Goal: Information Seeking & Learning: Learn about a topic

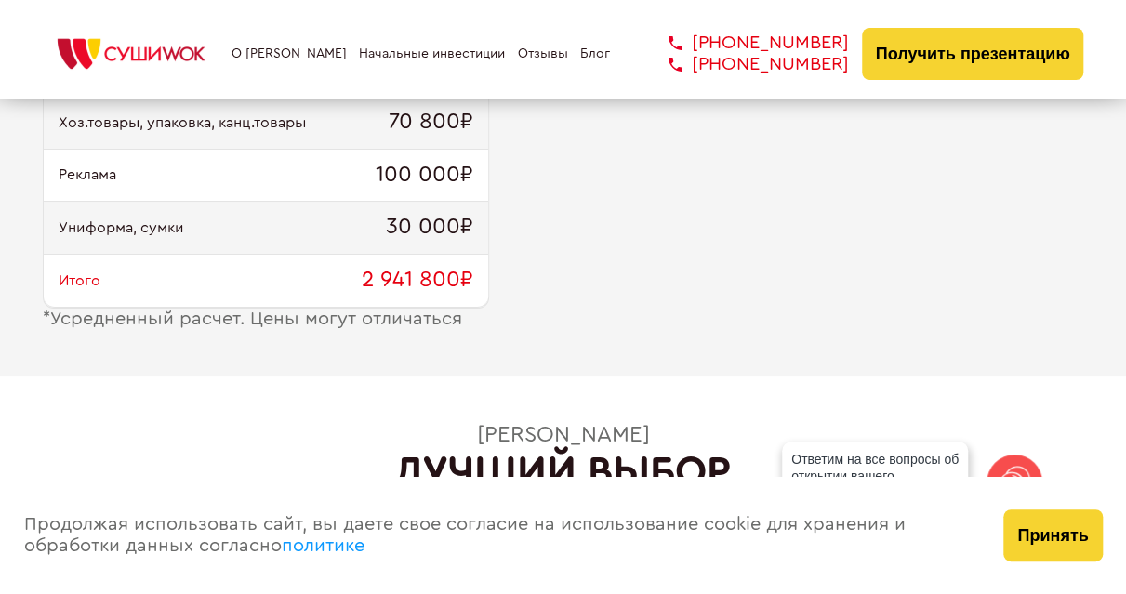
scroll to position [2138, 0]
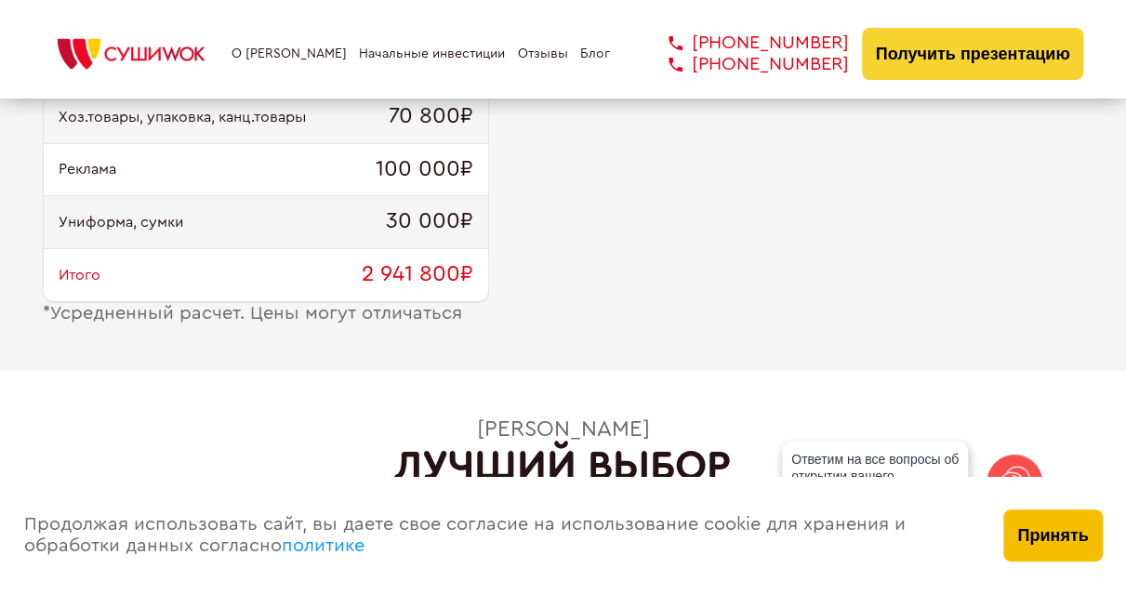
click at [1032, 531] on button "Принять" at bounding box center [1052, 535] width 99 height 52
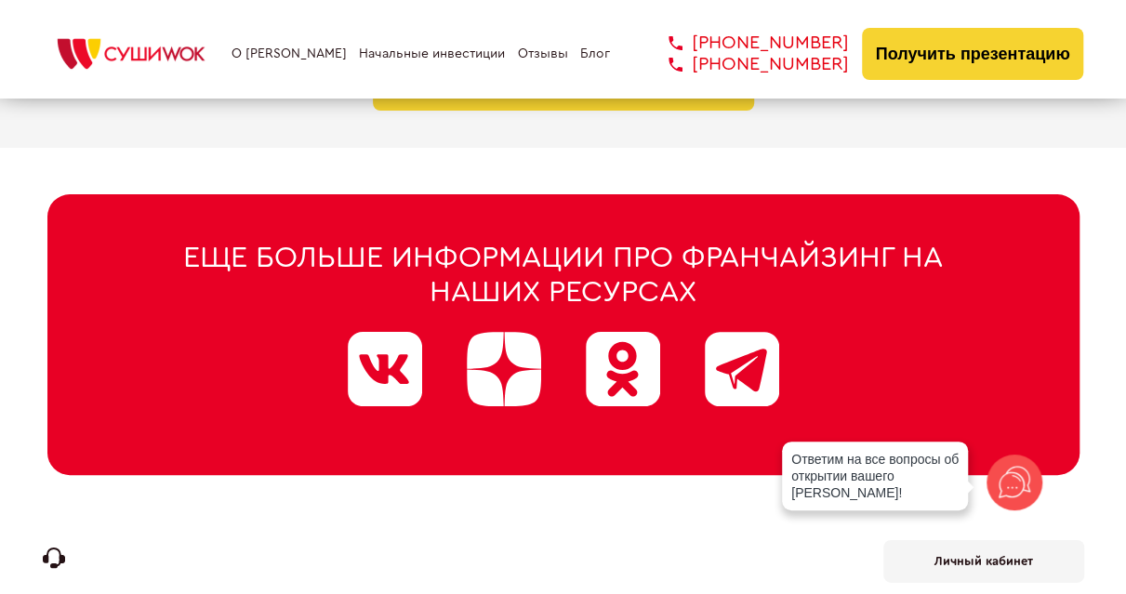
scroll to position [9490, 0]
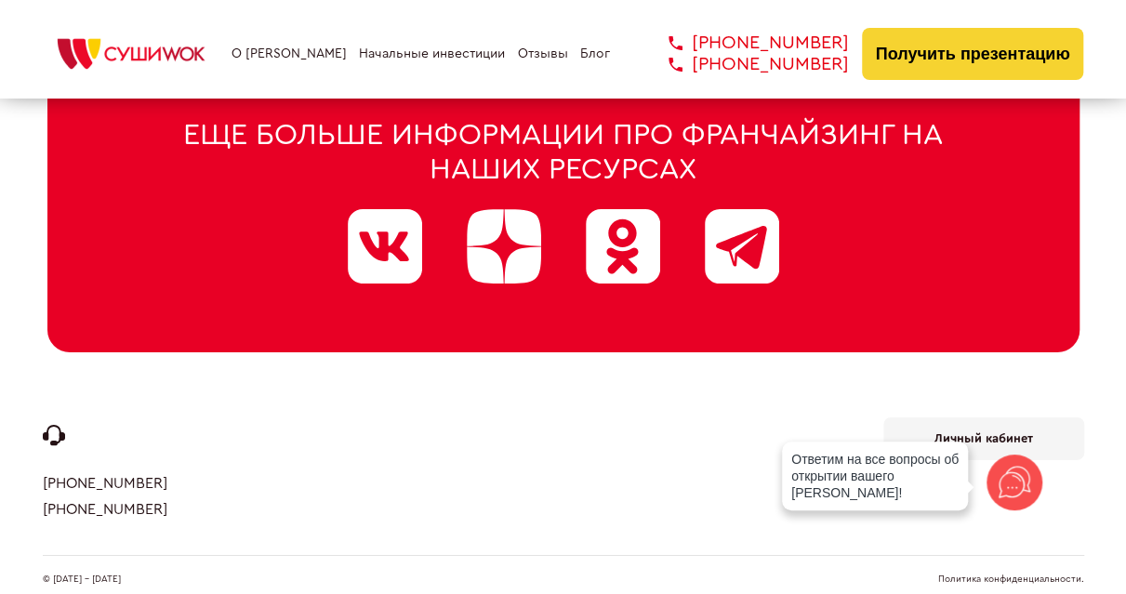
click at [977, 574] on link "Политика конфиденциальности." at bounding box center [1011, 578] width 146 height 9
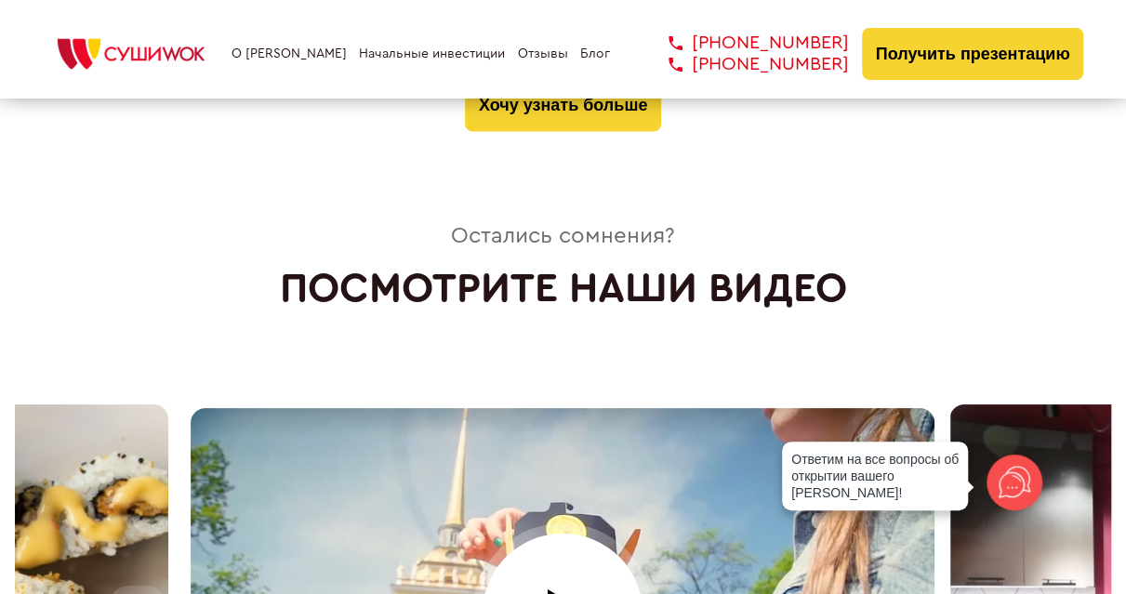
scroll to position [7538, 0]
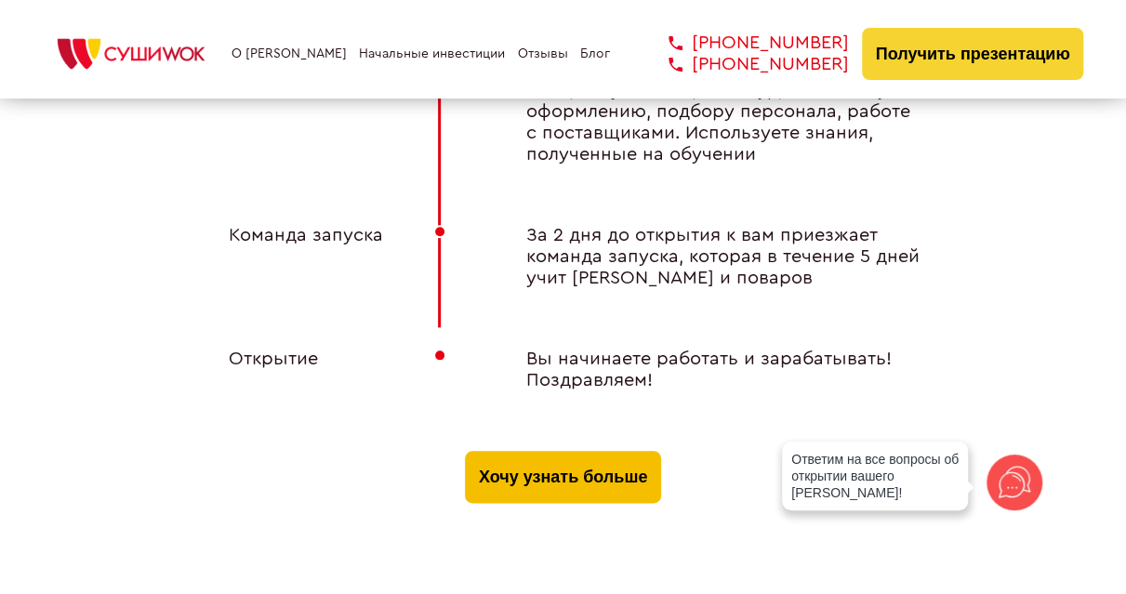
click at [604, 455] on button "Хочу узнать больше" at bounding box center [563, 477] width 196 height 52
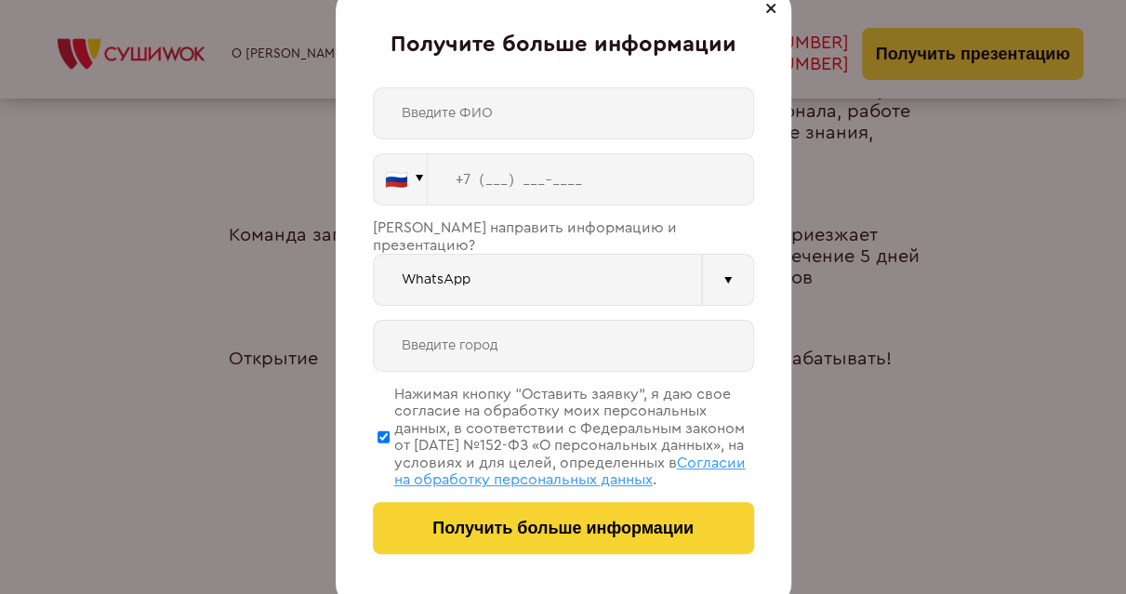
click at [768, 8] on div at bounding box center [770, 8] width 22 height 22
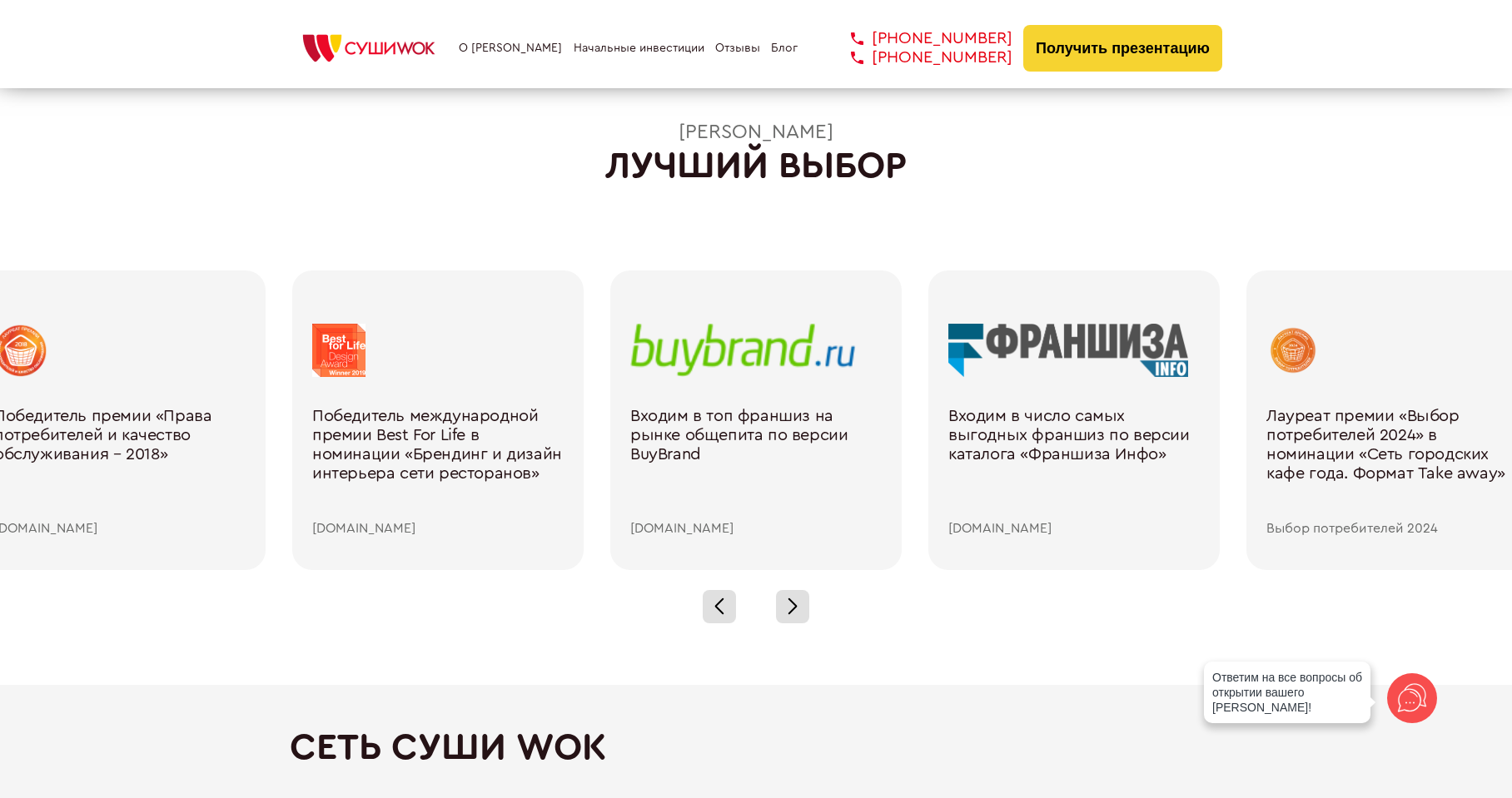
scroll to position [2159, 0]
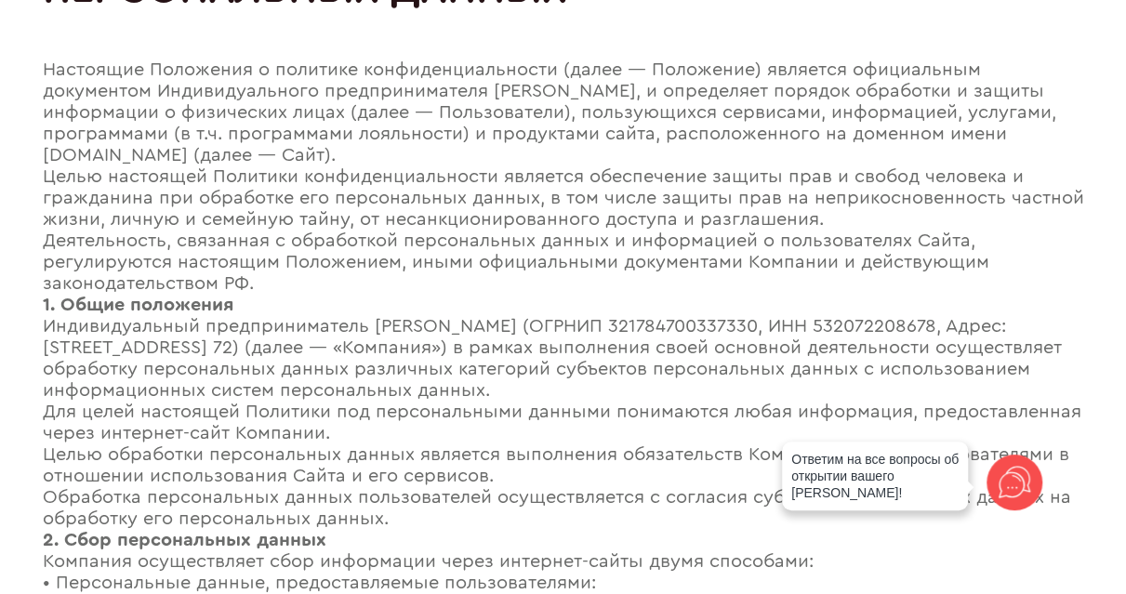
scroll to position [186, 0]
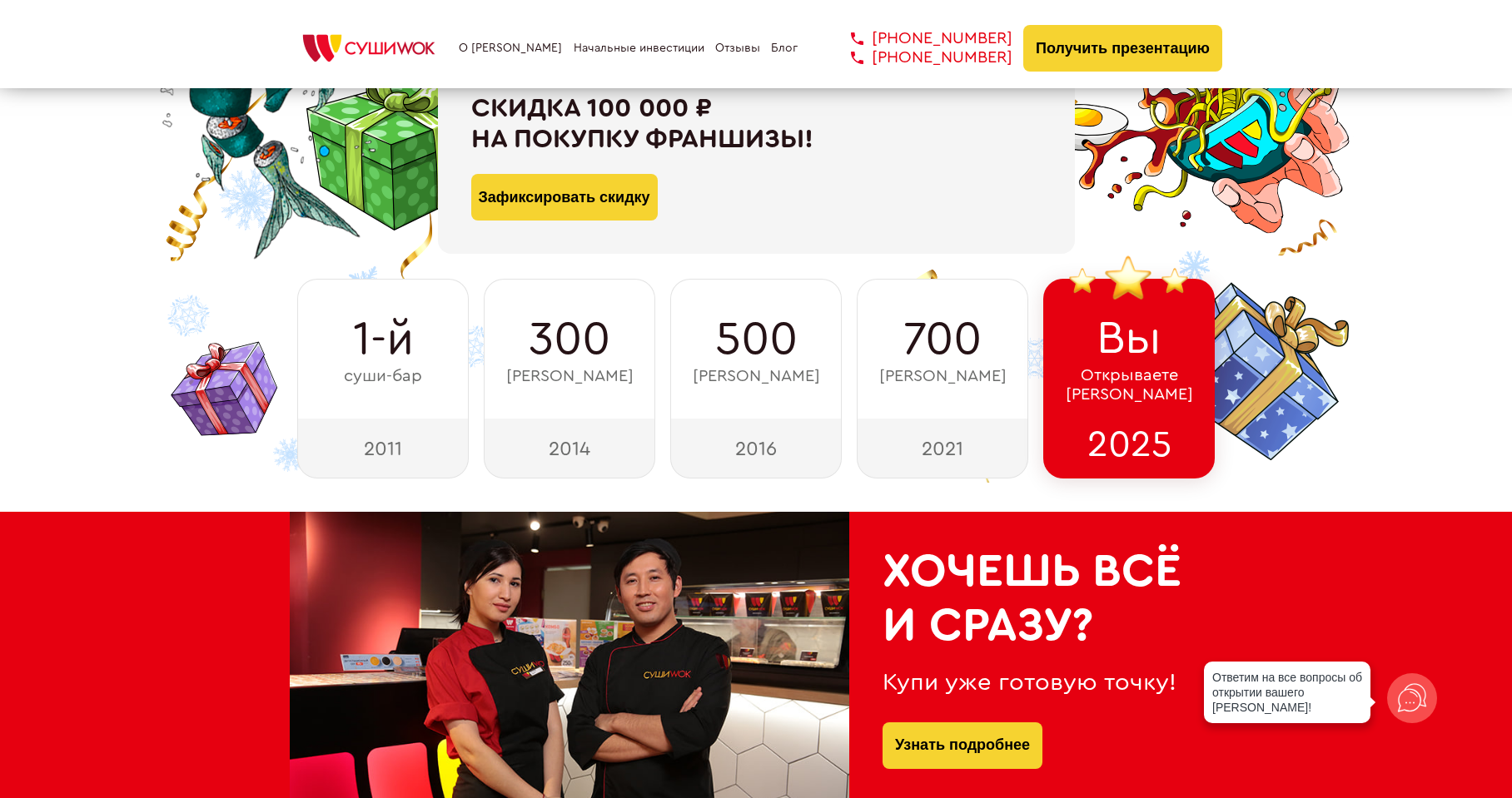
scroll to position [250, 0]
